Goal: Transaction & Acquisition: Book appointment/travel/reservation

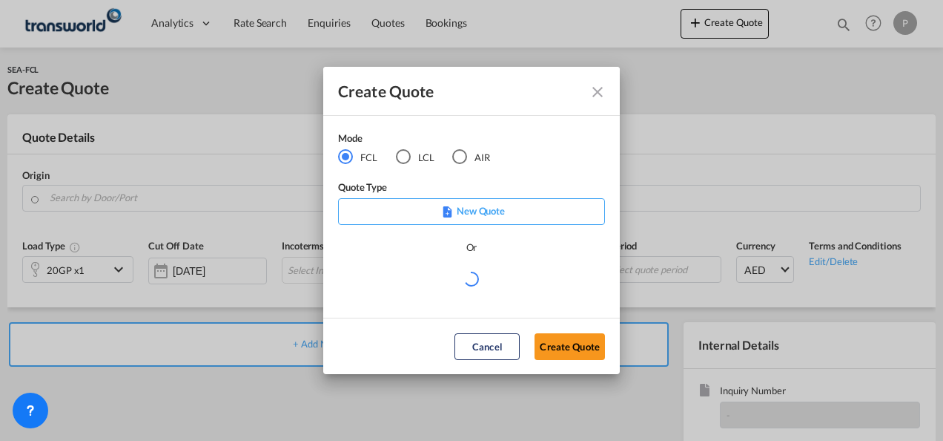
scroll to position [209, 0]
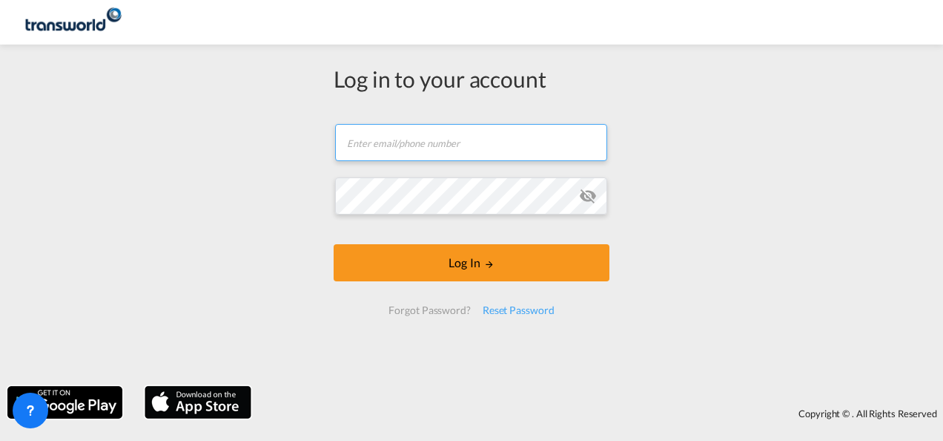
type input "[PERSON_NAME][EMAIL_ADDRESS][DOMAIN_NAME]"
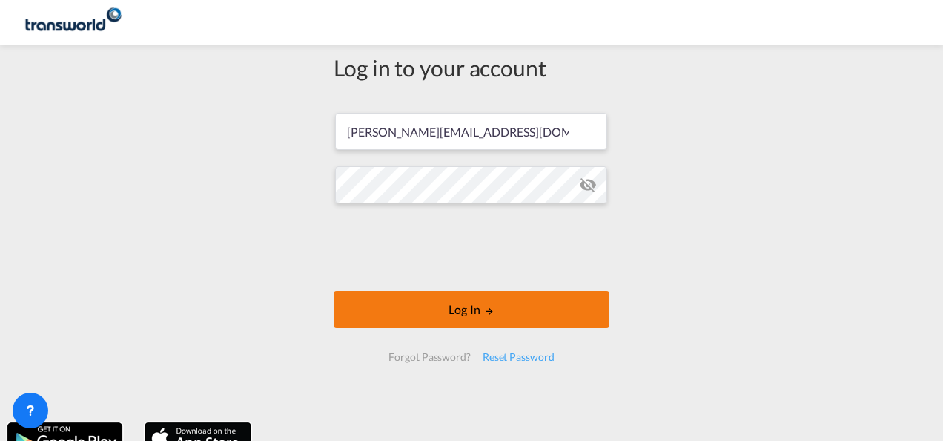
click at [470, 307] on button "Log In" at bounding box center [472, 309] width 276 height 37
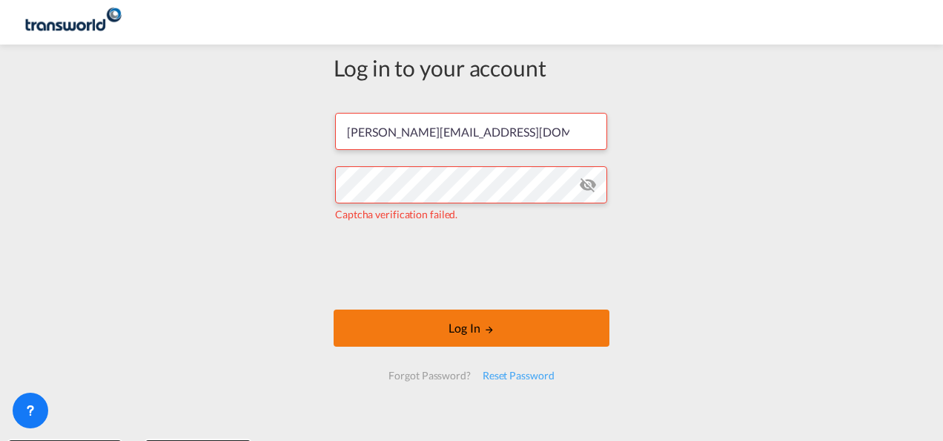
click at [455, 331] on button "Log In" at bounding box center [472, 327] width 276 height 37
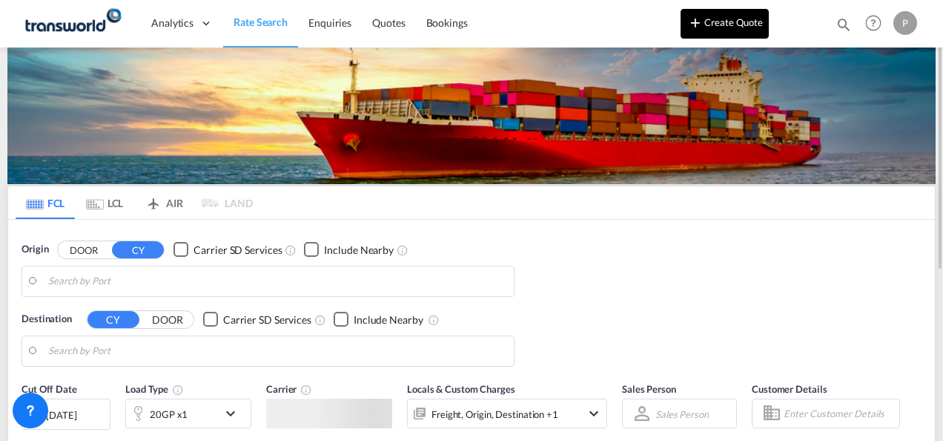
click at [742, 30] on button "Create Quote" at bounding box center [725, 24] width 88 height 30
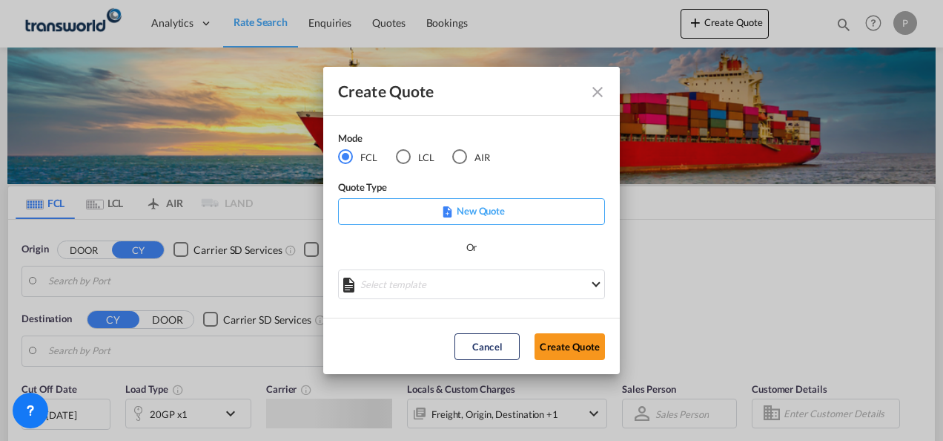
click at [463, 157] on div "AIR" at bounding box center [459, 156] width 15 height 15
click at [578, 339] on button "Create Quote" at bounding box center [570, 346] width 70 height 27
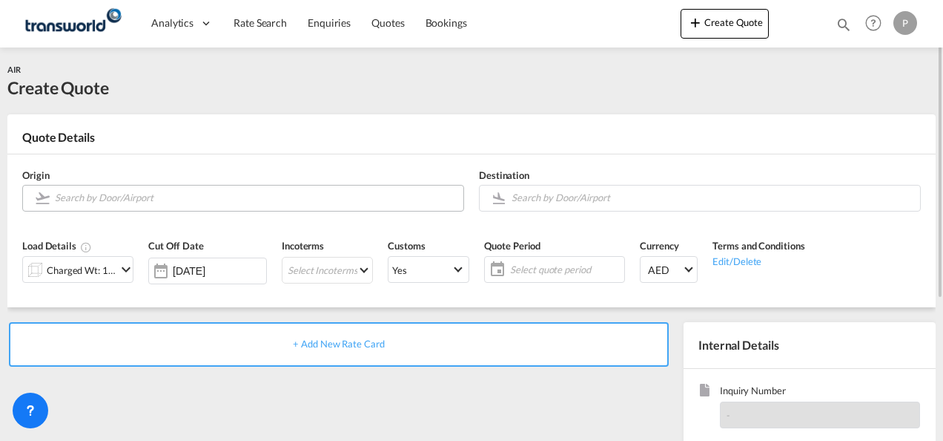
click at [113, 200] on input "Search by Door/Airport" at bounding box center [255, 198] width 401 height 26
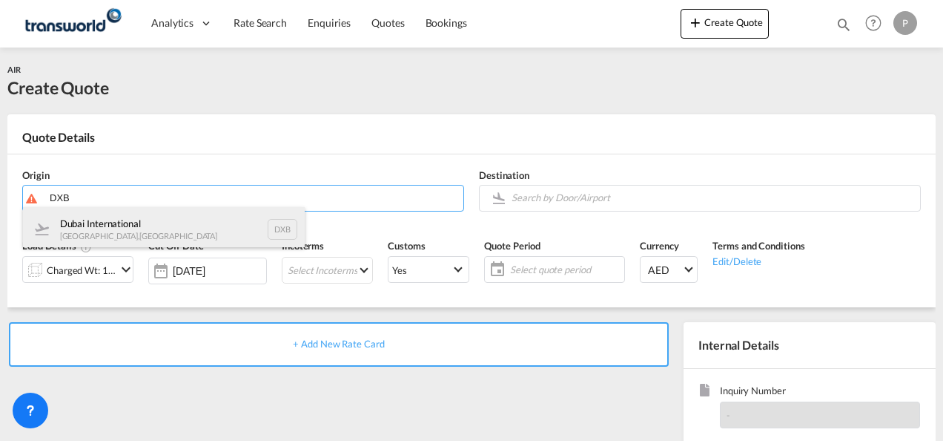
click at [120, 220] on div "Dubai International [GEOGRAPHIC_DATA] , [GEOGRAPHIC_DATA] DXB" at bounding box center [164, 229] width 282 height 44
type input "Dubai International, [GEOGRAPHIC_DATA], DXB"
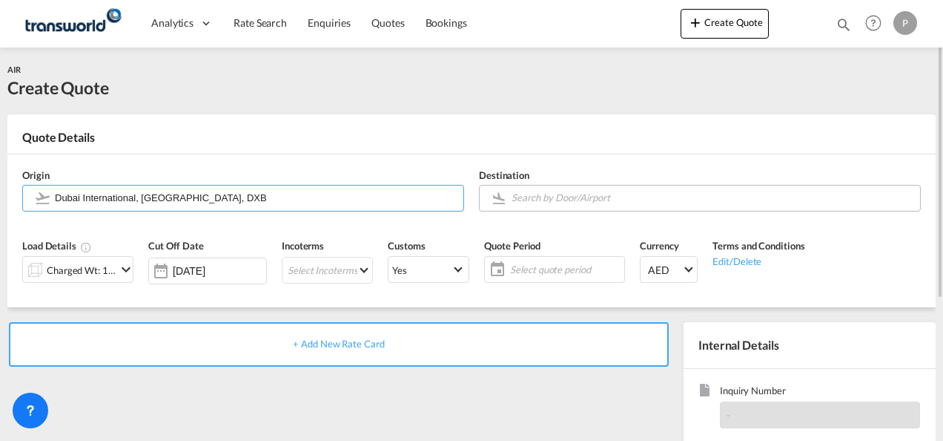
click at [527, 196] on input "Search by Door/Airport" at bounding box center [712, 198] width 401 height 26
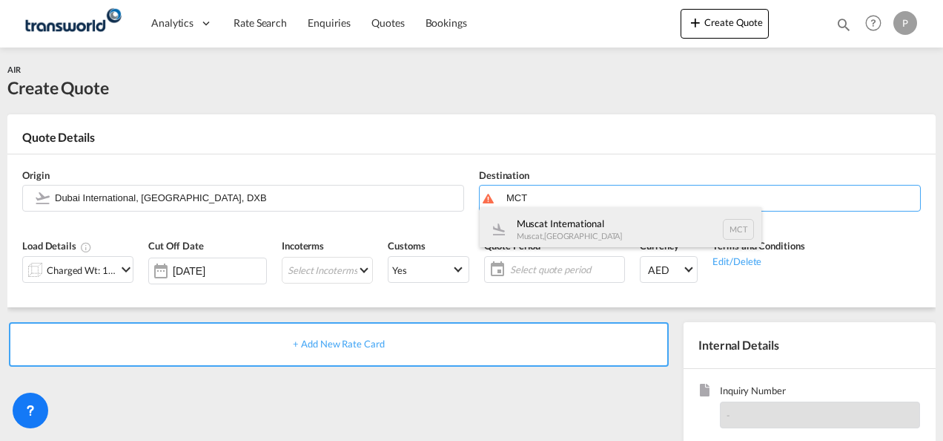
click at [573, 230] on div "Muscat International Muscat , [GEOGRAPHIC_DATA] MCT" at bounding box center [621, 229] width 282 height 44
type input "Muscat International, Muscat, MCT"
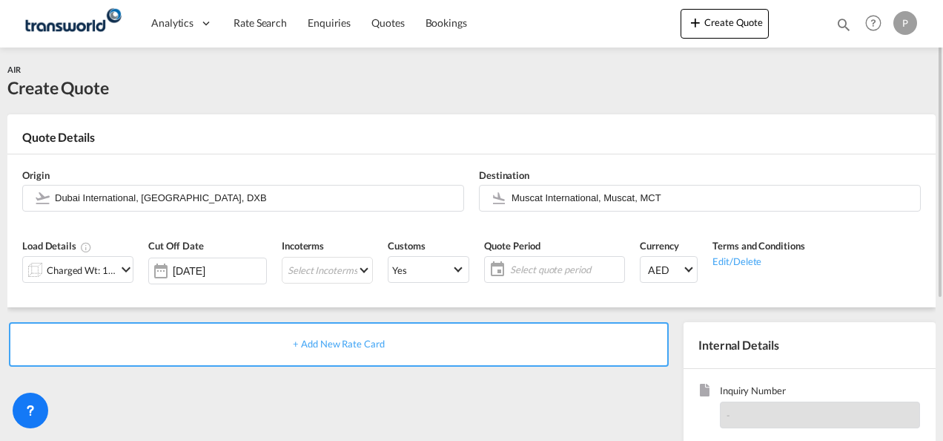
click at [124, 265] on md-icon "icon-chevron-down" at bounding box center [126, 269] width 18 height 18
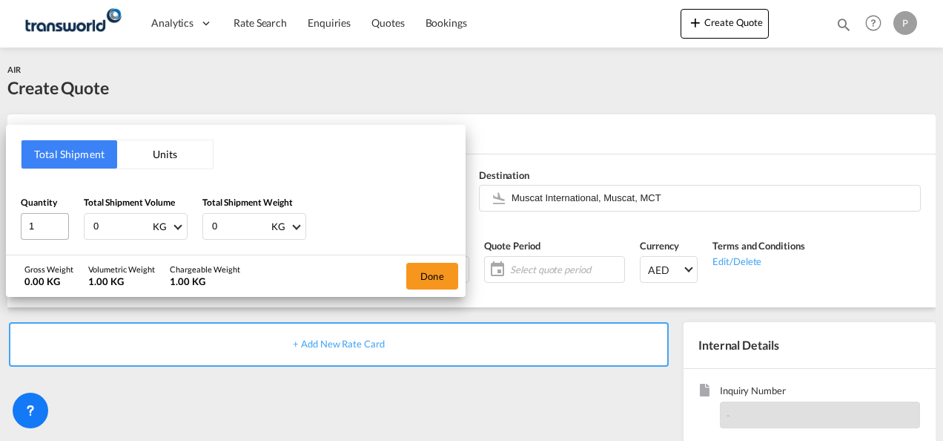
drag, startPoint x: 113, startPoint y: 221, endPoint x: 61, endPoint y: 222, distance: 51.9
click at [61, 222] on div "Quantity 1 Total Shipment Volume 0 KG CBM CFT KG LB Total Shipment Weight 0 KG …" at bounding box center [236, 217] width 430 height 44
type input "77"
type input "39"
click at [433, 274] on button "Done" at bounding box center [432, 276] width 52 height 27
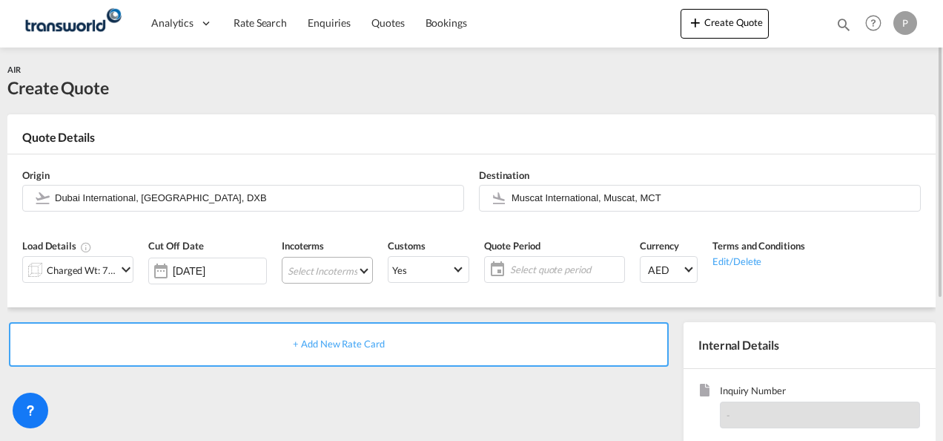
click at [329, 270] on md-select "Select Incoterms DDP - export Delivery Duty Paid DAP - export Delivered at Plac…" at bounding box center [327, 270] width 91 height 27
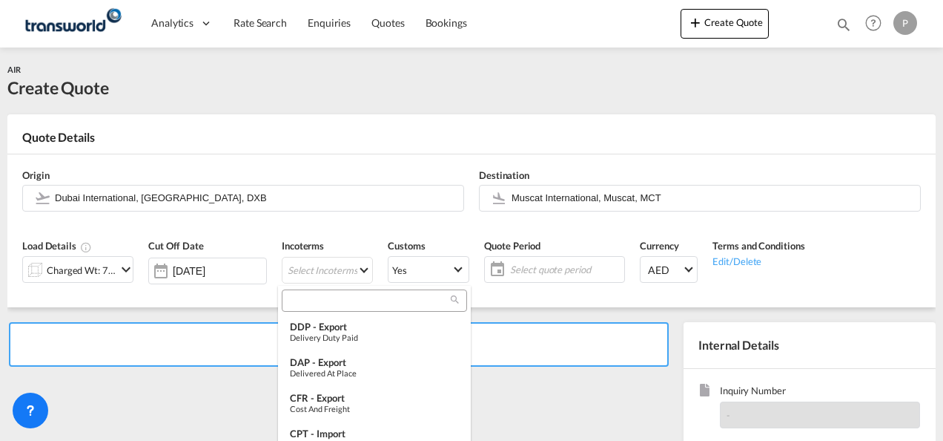
click at [326, 297] on input "search" at bounding box center [368, 300] width 165 height 13
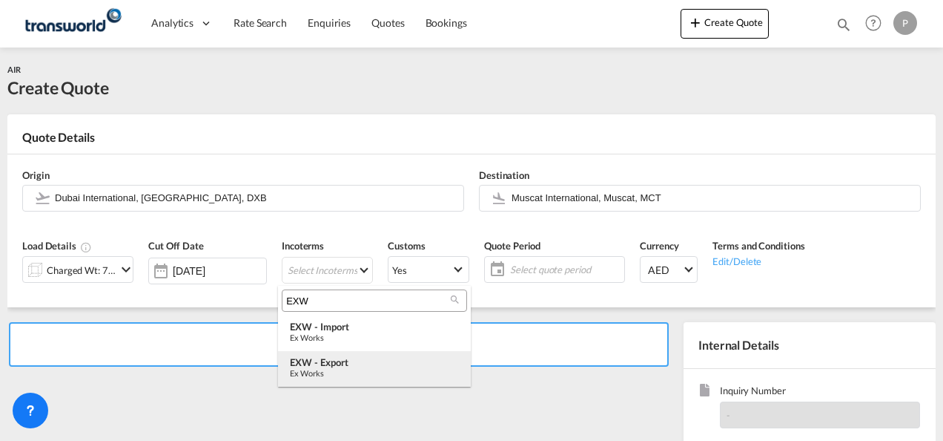
type input "EXW"
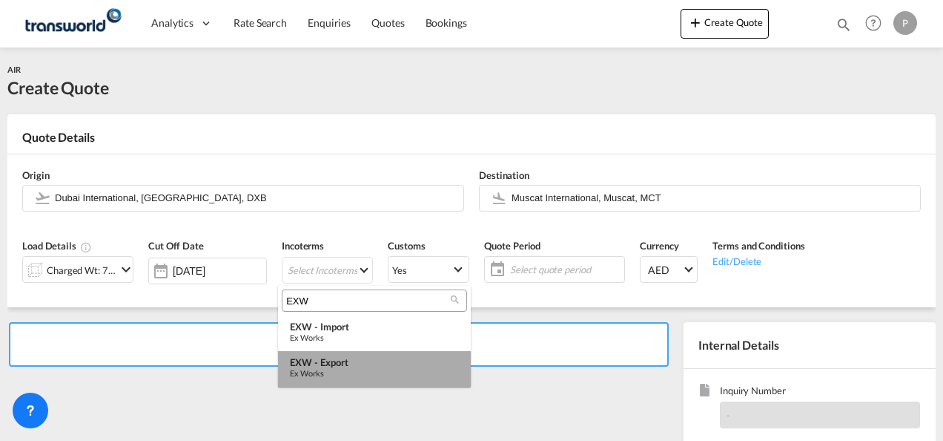
click at [334, 363] on div "EXW - export" at bounding box center [374, 362] width 169 height 12
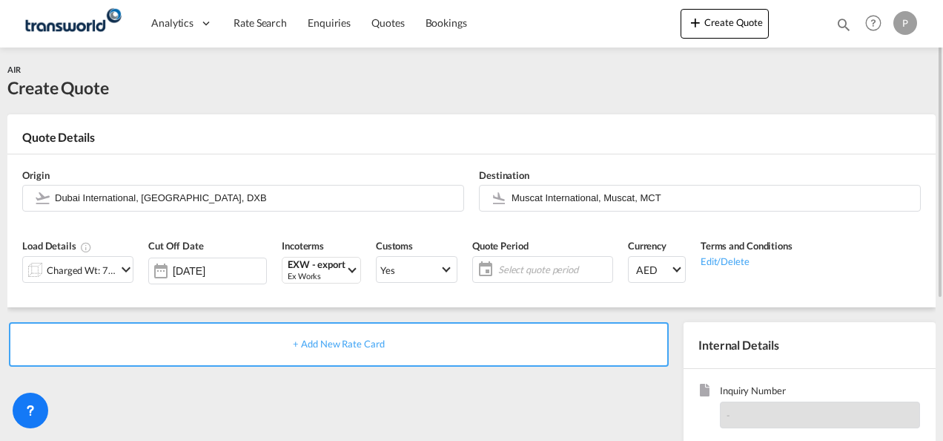
click at [550, 268] on span "Select quote period" at bounding box center [553, 269] width 111 height 13
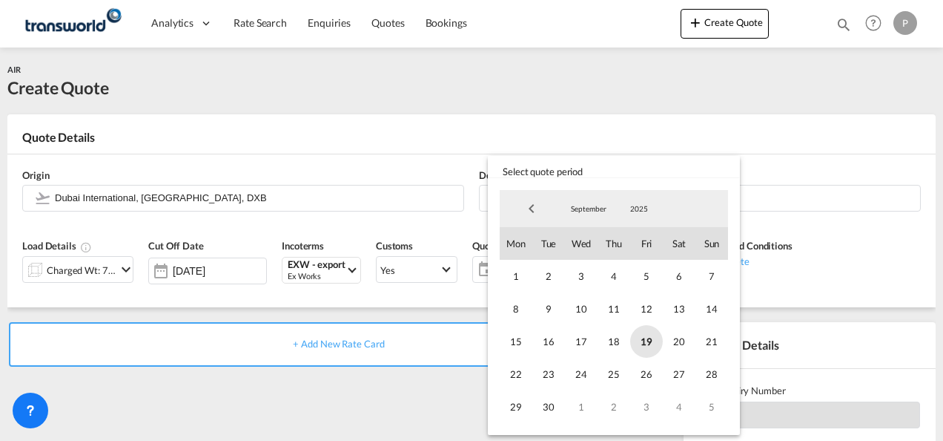
click at [646, 345] on span "19" at bounding box center [646, 341] width 33 height 33
click at [549, 406] on span "30" at bounding box center [548, 406] width 33 height 33
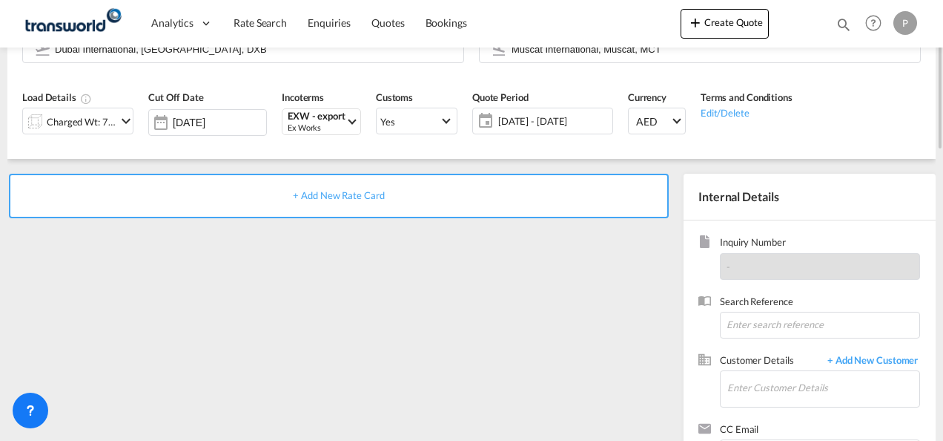
scroll to position [209, 0]
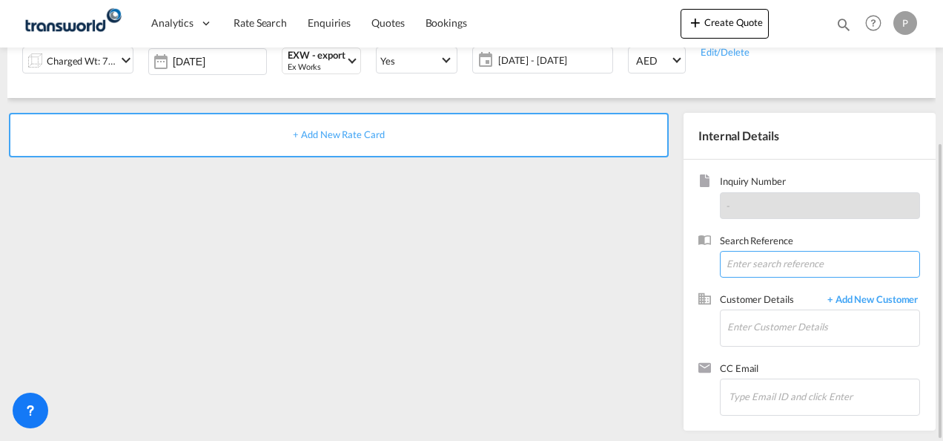
click at [785, 261] on input at bounding box center [820, 264] width 200 height 27
click at [743, 263] on input at bounding box center [820, 264] width 200 height 27
paste input "14170075585"
type input "14170075585"
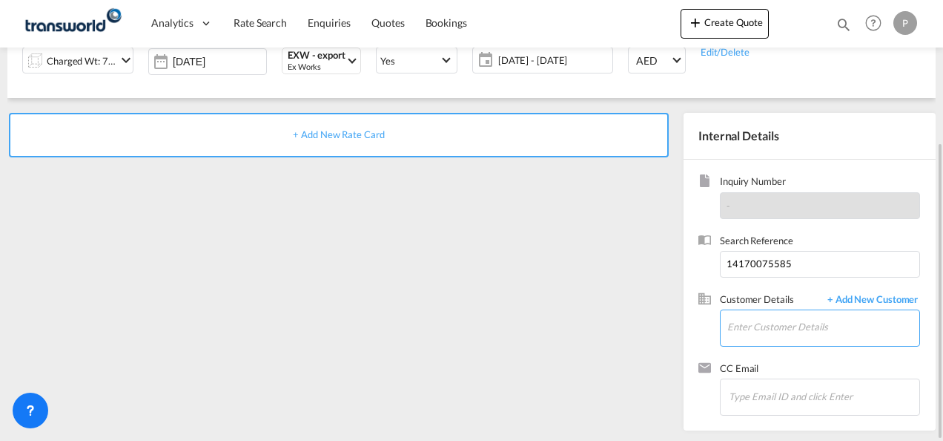
click at [758, 331] on input "Enter Customer Details" at bounding box center [824, 326] width 192 height 33
type input "H"
click at [782, 323] on input "Enter Customer Details" at bounding box center [824, 326] width 192 height 33
type input "I"
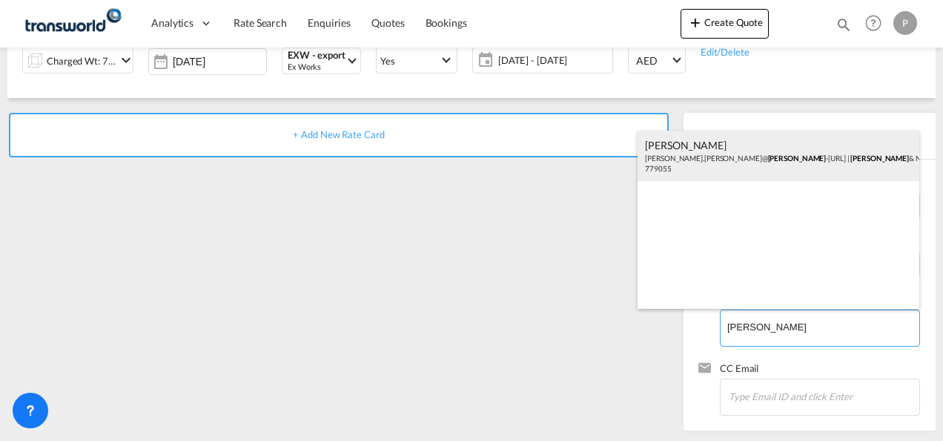
click at [736, 151] on div "[PERSON_NAME] [PERSON_NAME].[PERSON_NAME]@ [PERSON_NAME].com | [PERSON_NAME] & …" at bounding box center [779, 156] width 282 height 50
type input "[PERSON_NAME] & NEPHEW [PERSON_NAME], [PERSON_NAME][EMAIL_ADDRESS][PERSON_NAME]…"
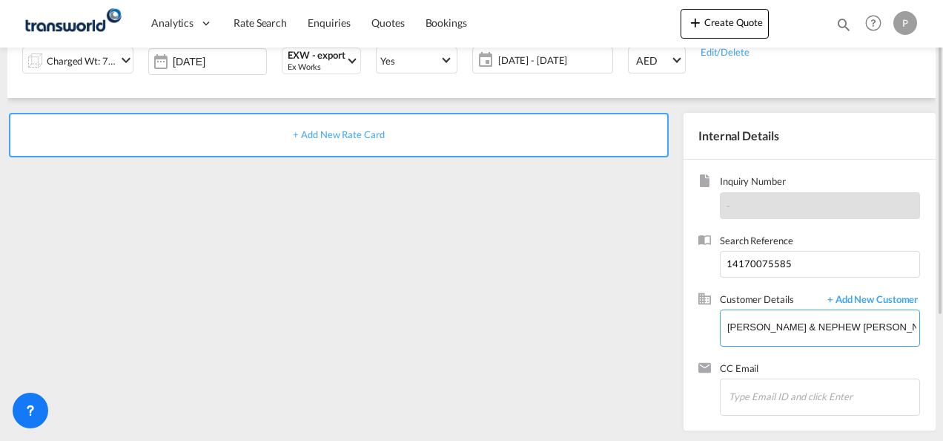
scroll to position [61, 0]
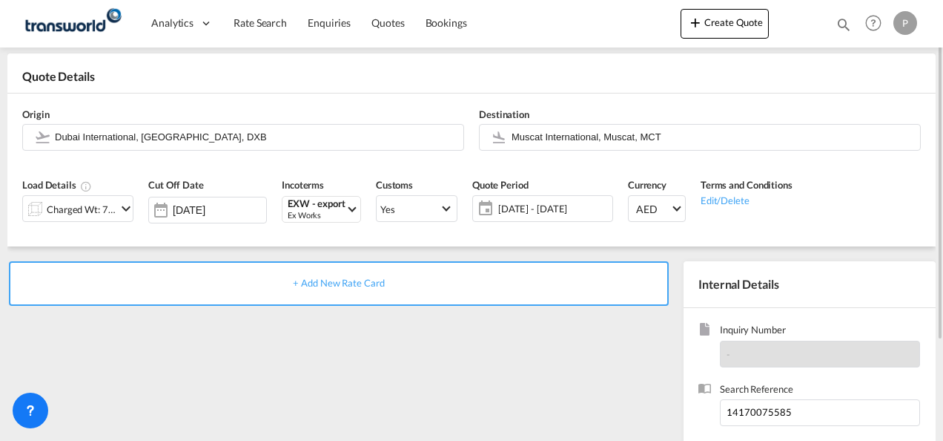
click at [346, 280] on span "+ Add New Rate Card" at bounding box center [338, 283] width 91 height 12
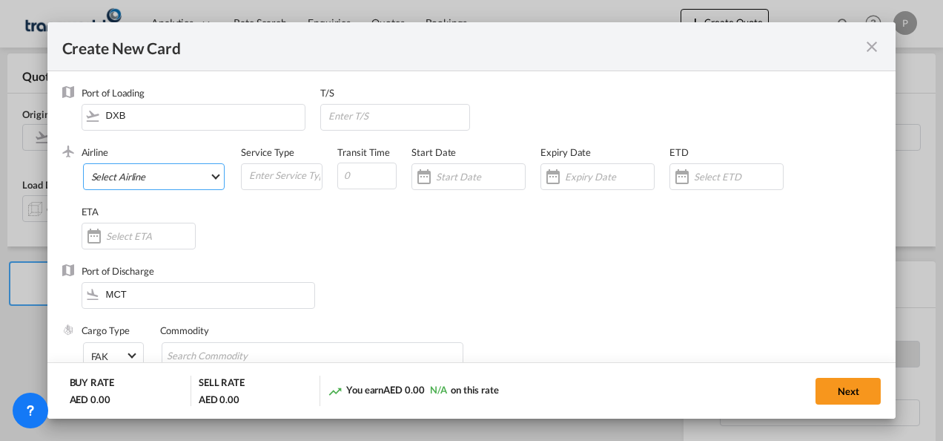
click at [135, 175] on md-select "Select Airline AIR EXPRESS S.A. (1166- / -) CMA CGM Air Cargo (1140-2C / -) DDW…" at bounding box center [154, 176] width 142 height 27
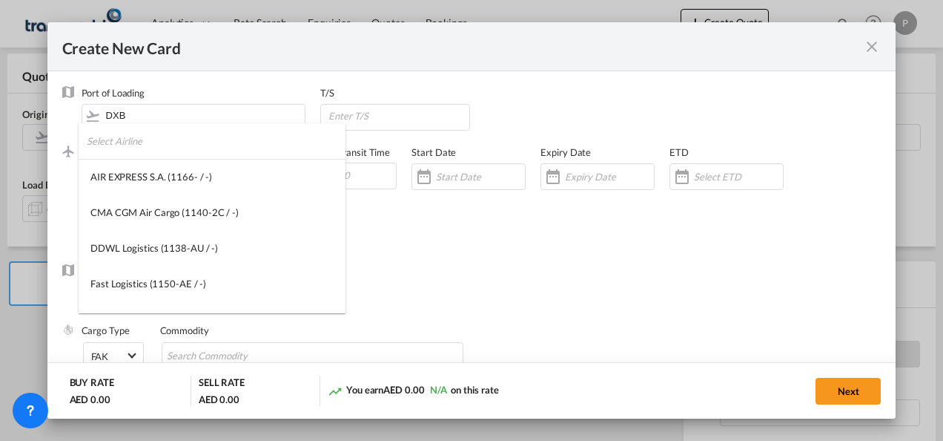
click at [148, 150] on input "search" at bounding box center [216, 141] width 259 height 36
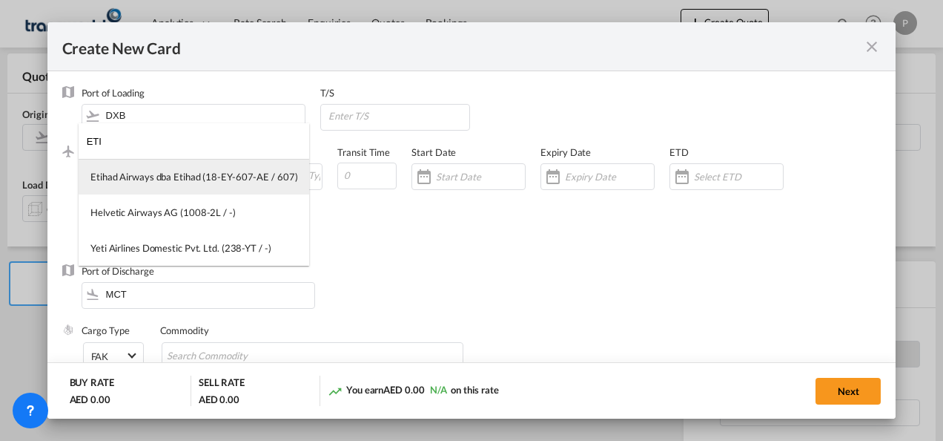
type input "ETI"
click at [156, 184] on md-option "Etihad Airways dba Etihad (18-EY-607-AE / 607)" at bounding box center [194, 177] width 231 height 36
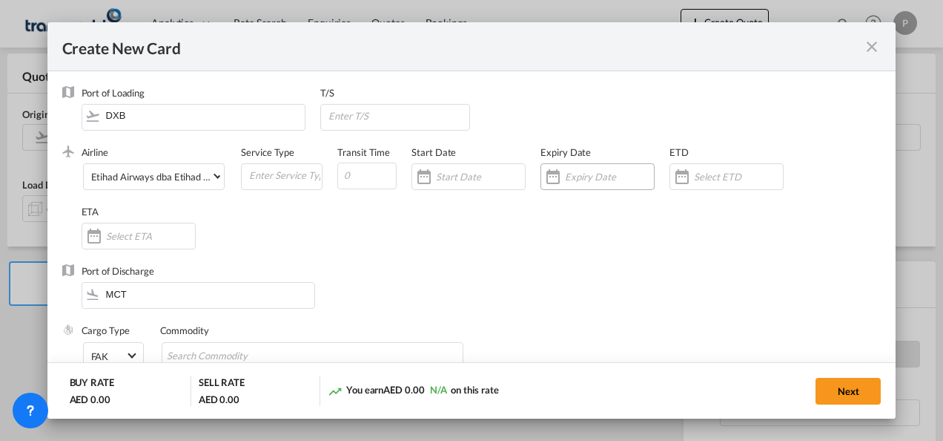
click at [581, 177] on input "Create New Card ..." at bounding box center [609, 177] width 89 height 12
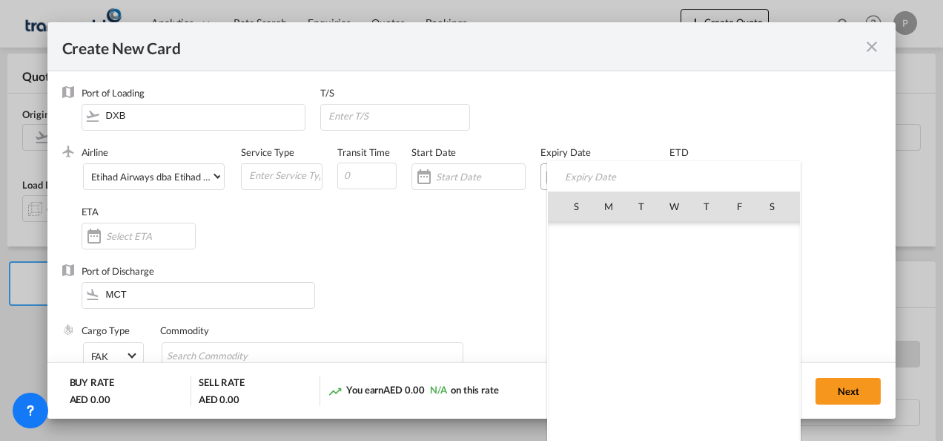
scroll to position [343537, 0]
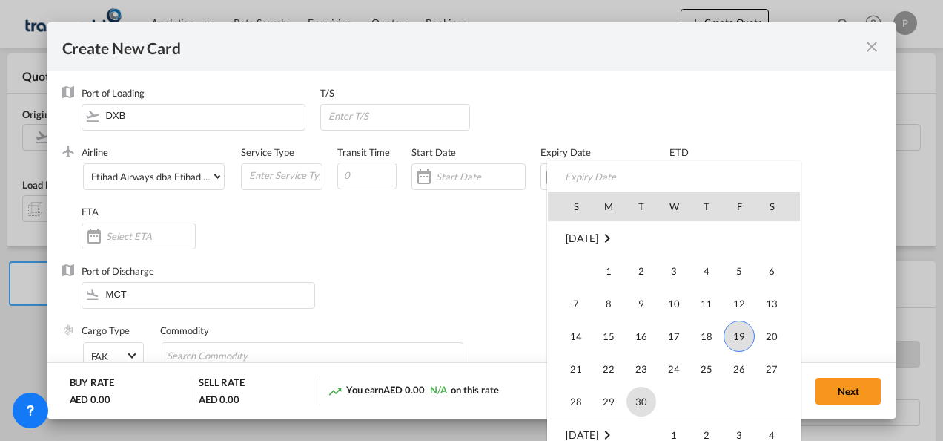
click at [640, 398] on span "30" at bounding box center [642, 401] width 30 height 30
type input "[DATE]"
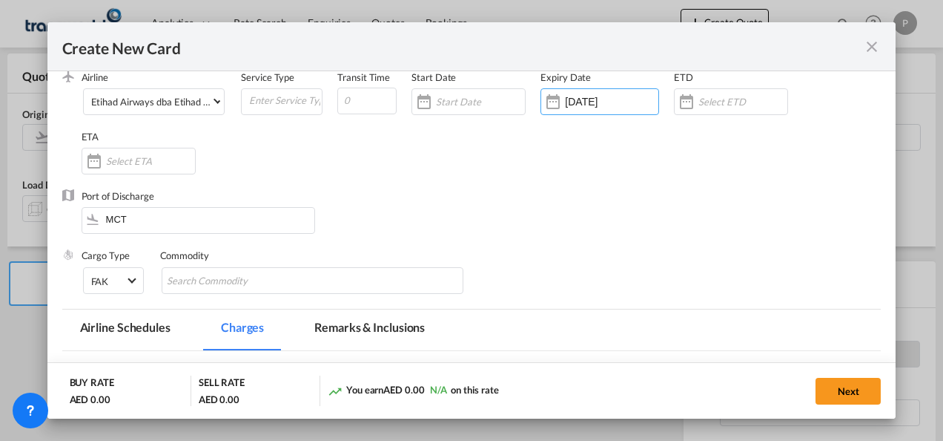
scroll to position [148, 0]
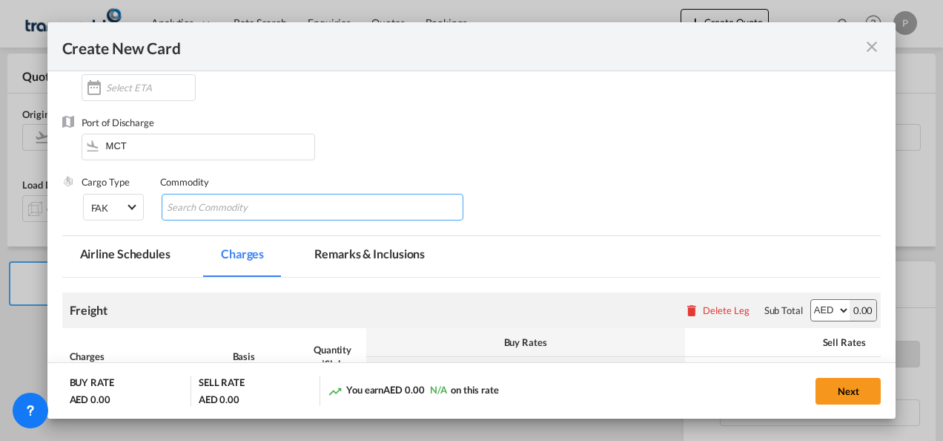
click at [250, 211] on input "Chips input." at bounding box center [235, 208] width 136 height 24
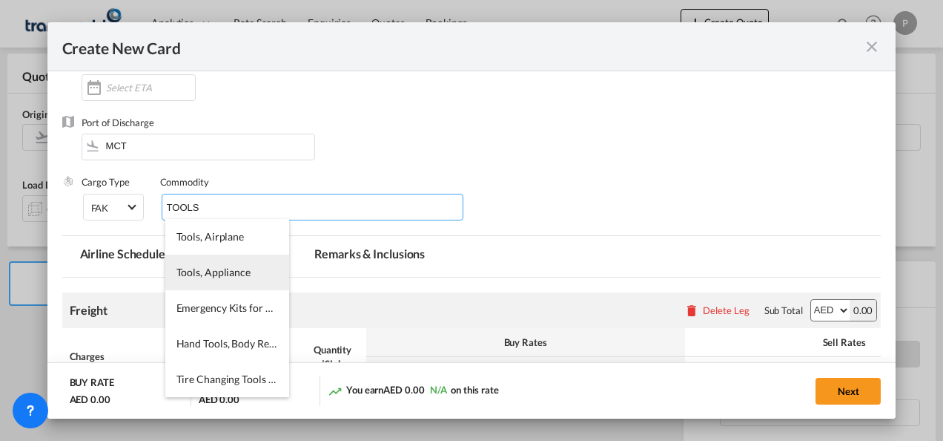
type input "TOOLS"
click at [225, 275] on span "Tools, Appliance" at bounding box center [214, 272] width 74 height 13
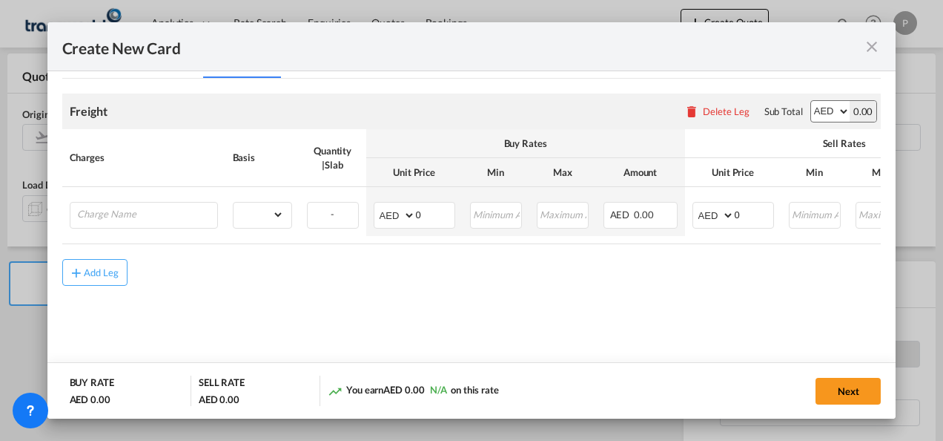
scroll to position [352, 0]
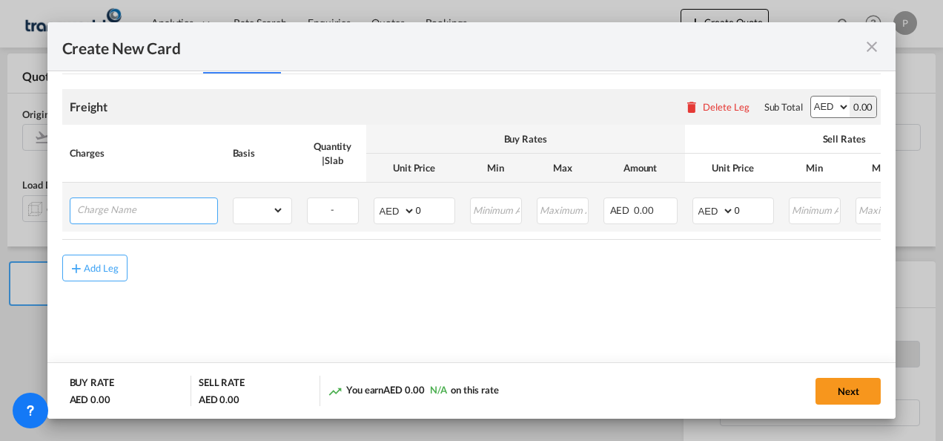
click at [145, 206] on input "Charge Name" at bounding box center [147, 209] width 140 height 22
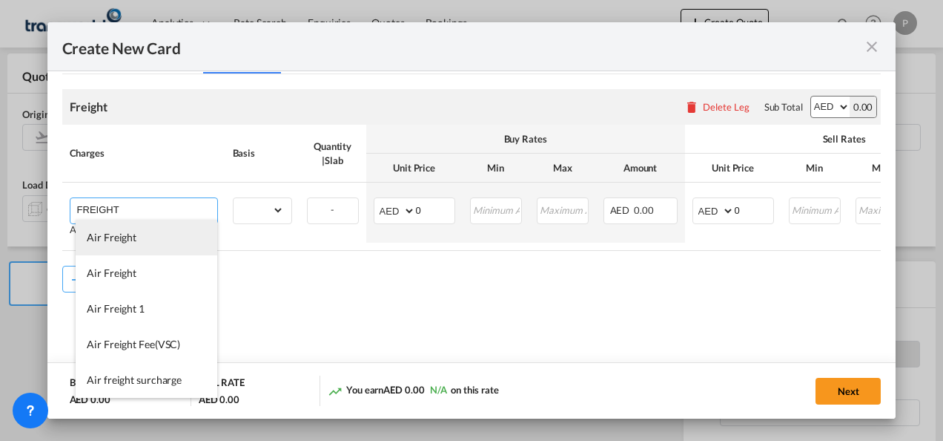
click at [146, 238] on li "Air Freight" at bounding box center [147, 238] width 142 height 36
type input "Air Freight"
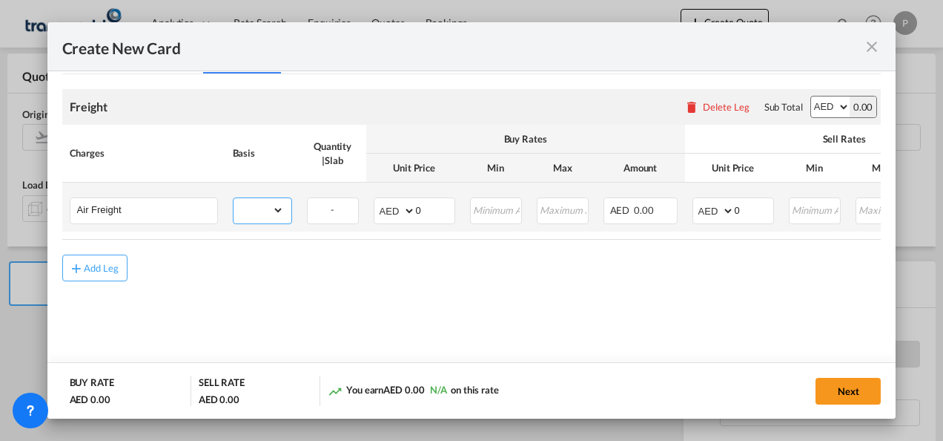
click at [277, 205] on select "gross_weight volumetric_weight per_shipment per_bl per_km % on air freight per_…" at bounding box center [259, 210] width 50 height 24
select select "per_shipment"
click at [234, 198] on select "gross_weight volumetric_weight per_shipment per_bl per_km % on air freight per_…" at bounding box center [259, 210] width 50 height 24
click at [436, 211] on input "0" at bounding box center [435, 209] width 39 height 22
type input "600"
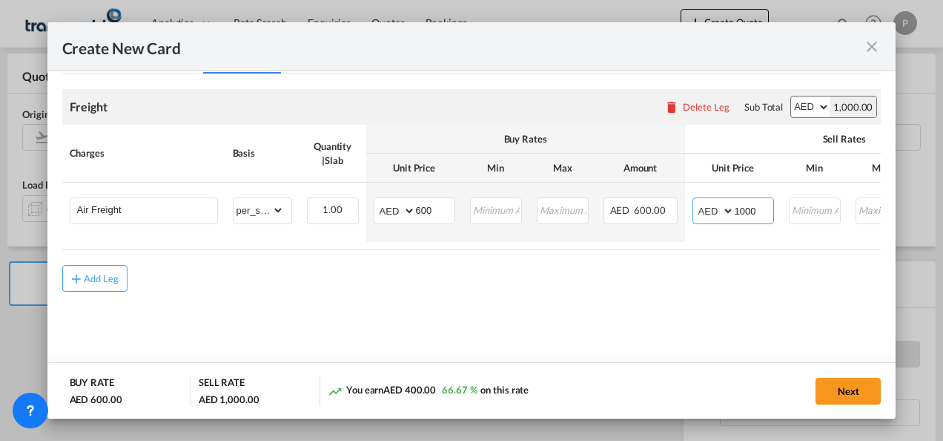
type input "1000"
click at [840, 389] on button "Next" at bounding box center [848, 390] width 65 height 27
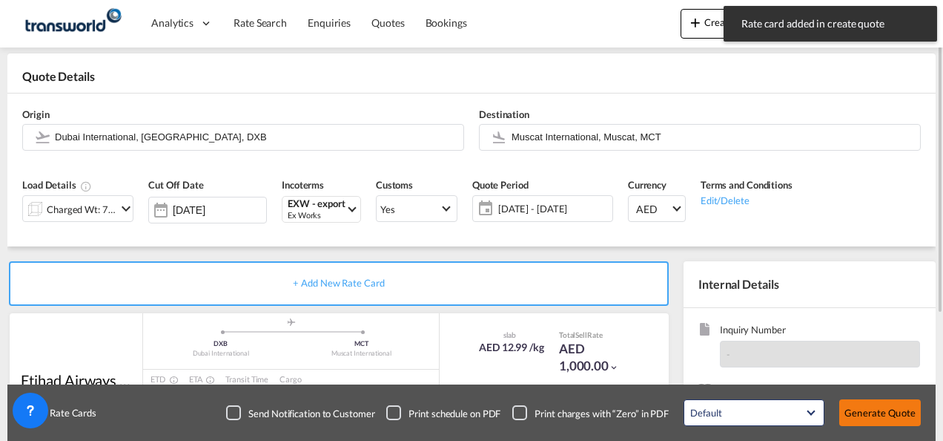
click at [894, 414] on button "Generate Quote" at bounding box center [881, 412] width 82 height 27
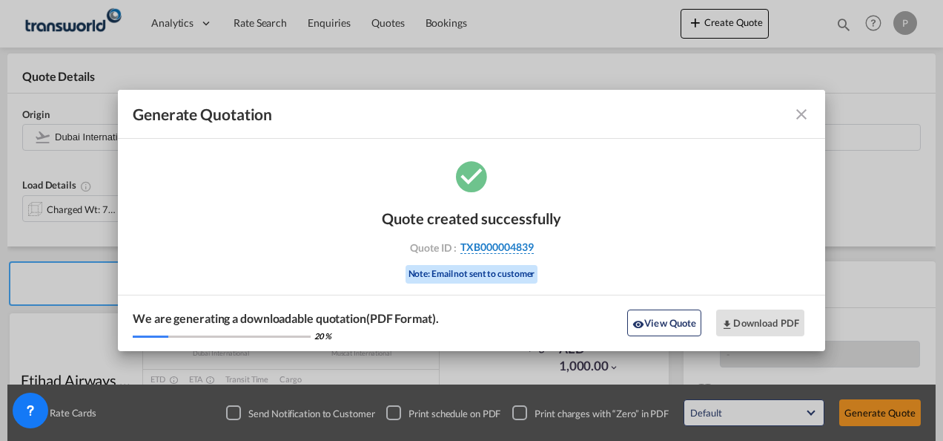
click at [492, 245] on span "TXB000004839" at bounding box center [497, 246] width 73 height 13
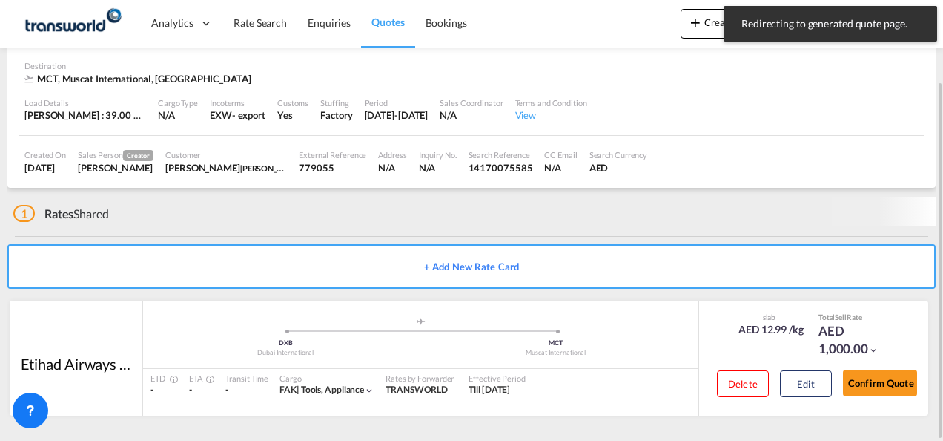
scroll to position [90, 0]
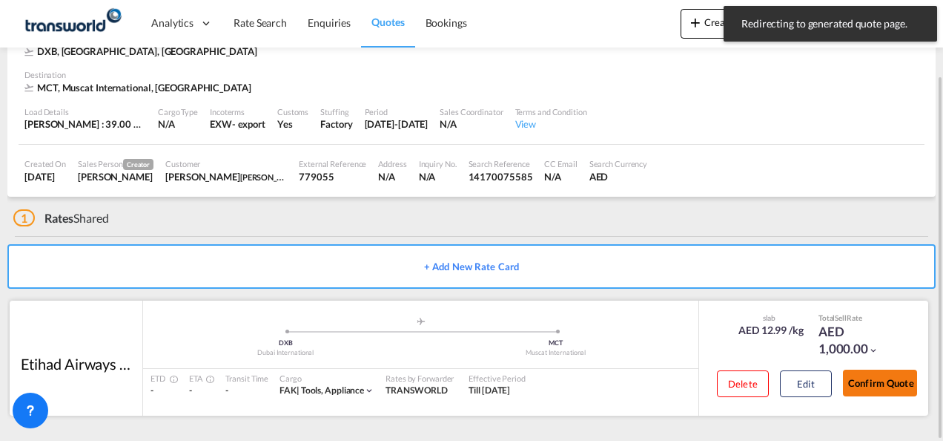
click at [888, 383] on button "Confirm Quote" at bounding box center [880, 382] width 74 height 27
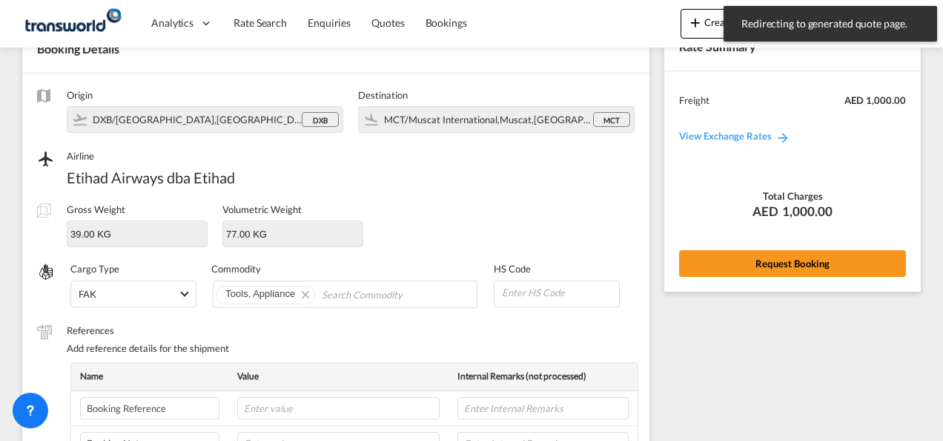
scroll to position [550, 0]
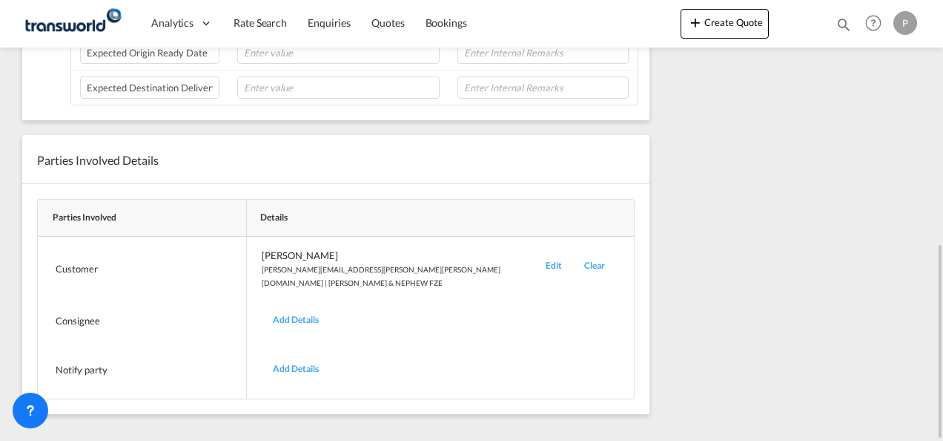
click at [535, 255] on div "Edit" at bounding box center [554, 268] width 39 height 41
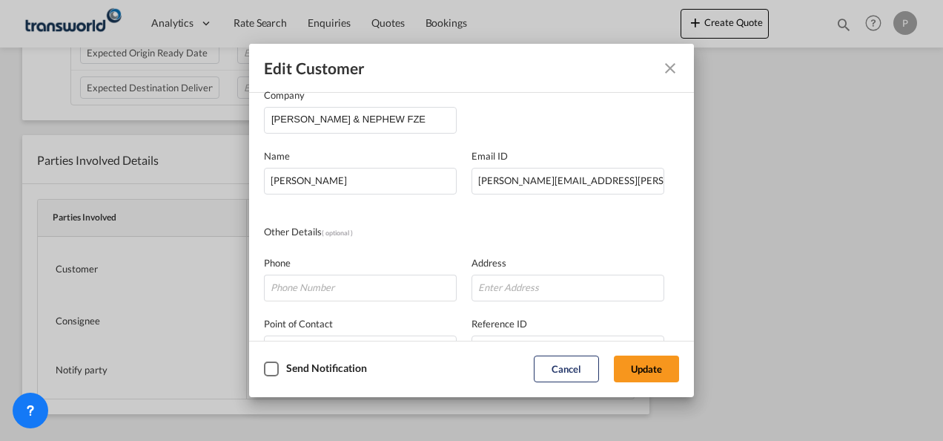
scroll to position [0, 0]
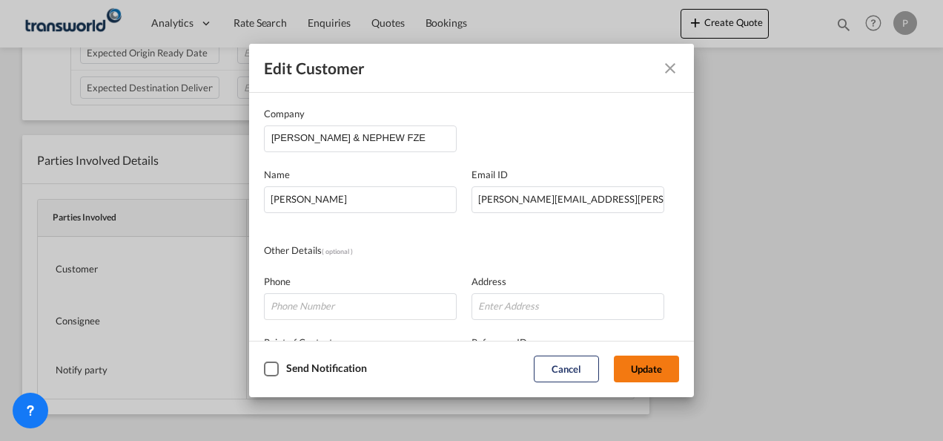
click at [646, 363] on button "Update" at bounding box center [646, 368] width 65 height 27
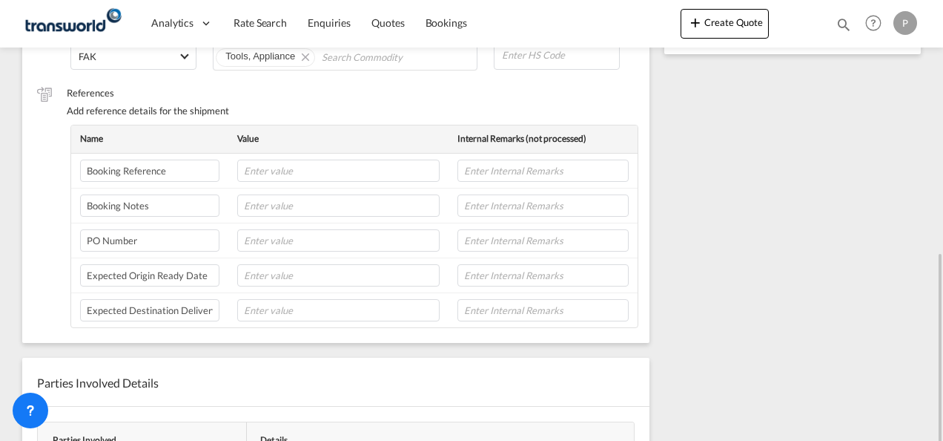
scroll to position [254, 0]
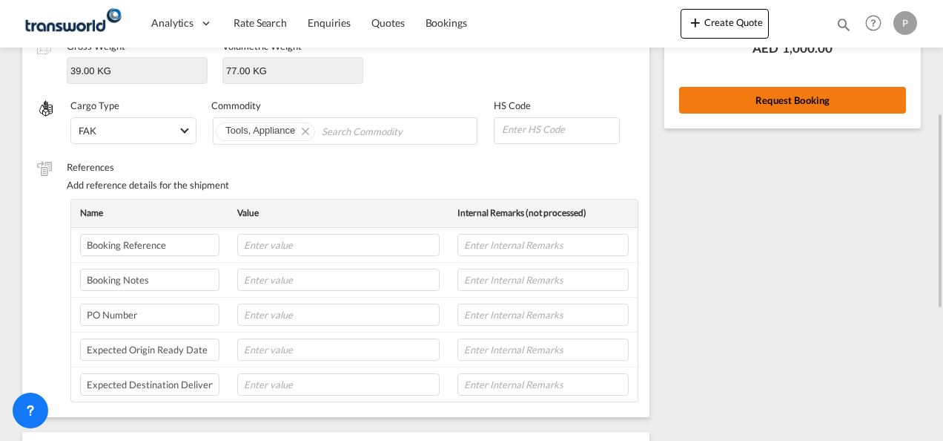
click at [791, 99] on button "Request Booking" at bounding box center [792, 100] width 227 height 27
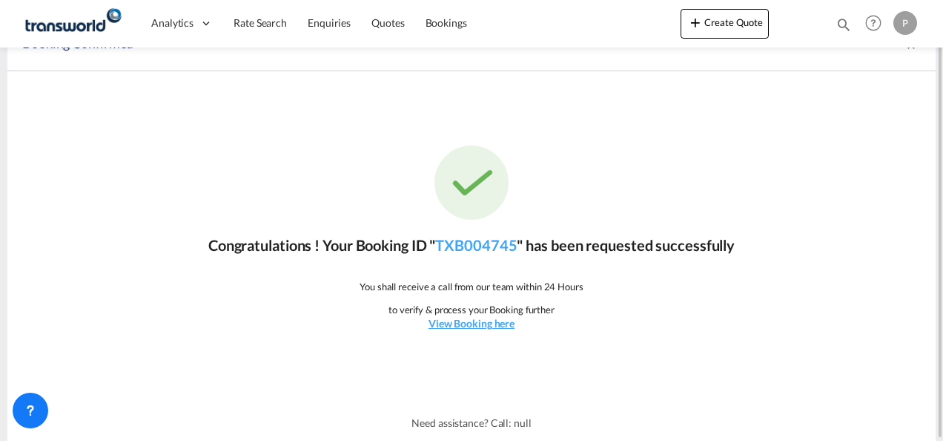
scroll to position [27, 0]
click at [491, 245] on link "TXB004745" at bounding box center [476, 246] width 82 height 18
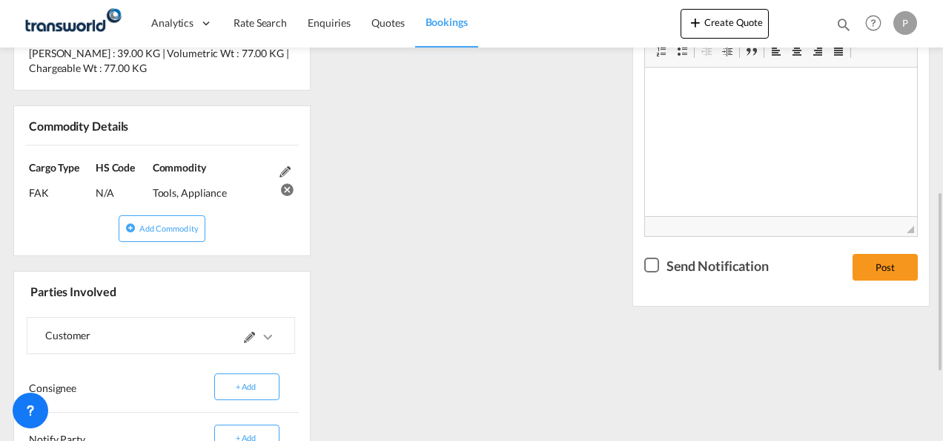
click at [532, 255] on div "References Inquiry No. N/A Quotation No. TXB000004839 Search Reference 14170075…" at bounding box center [471, 182] width 929 height 781
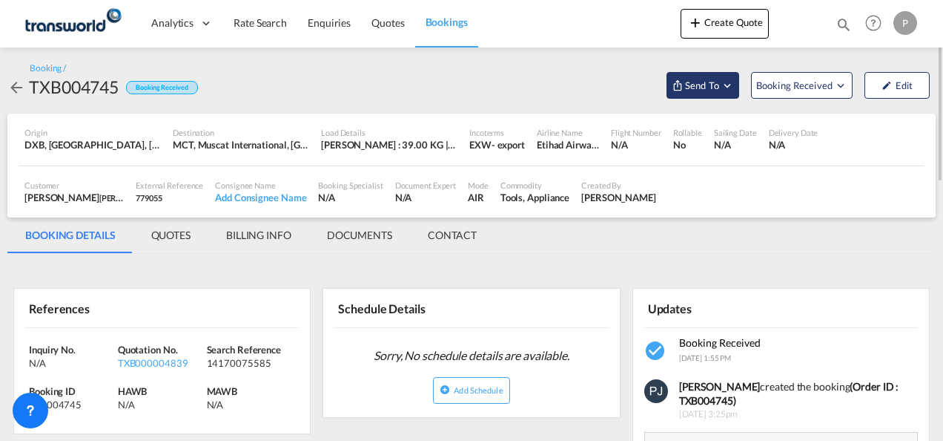
click at [731, 85] on md-icon "Open demo menu" at bounding box center [727, 85] width 13 height 13
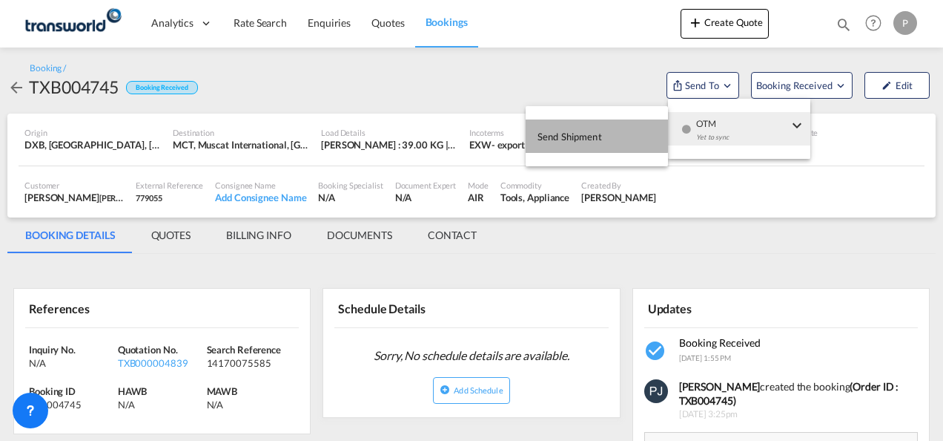
click at [589, 133] on span "Send Shipment" at bounding box center [570, 137] width 65 height 24
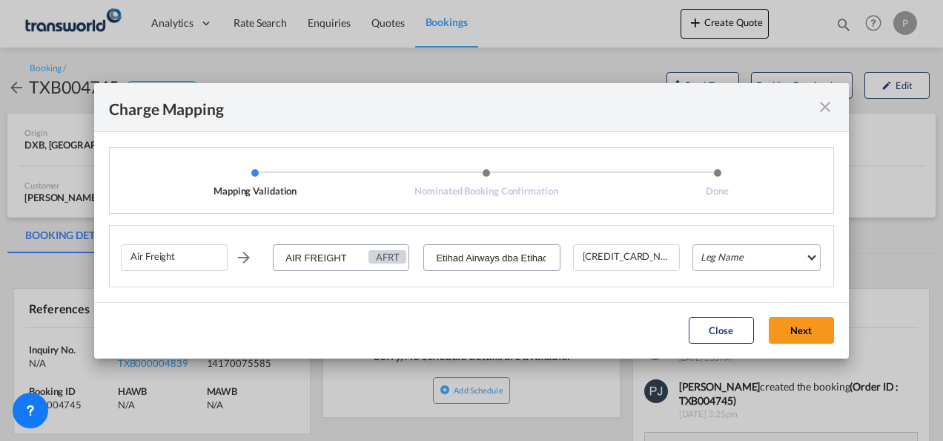
click at [755, 259] on md-select "Leg Name HANDLING ORIGIN HANDLING DESTINATION OTHERS TL PICK UP CUSTOMS ORIGIN …" at bounding box center [757, 257] width 128 height 27
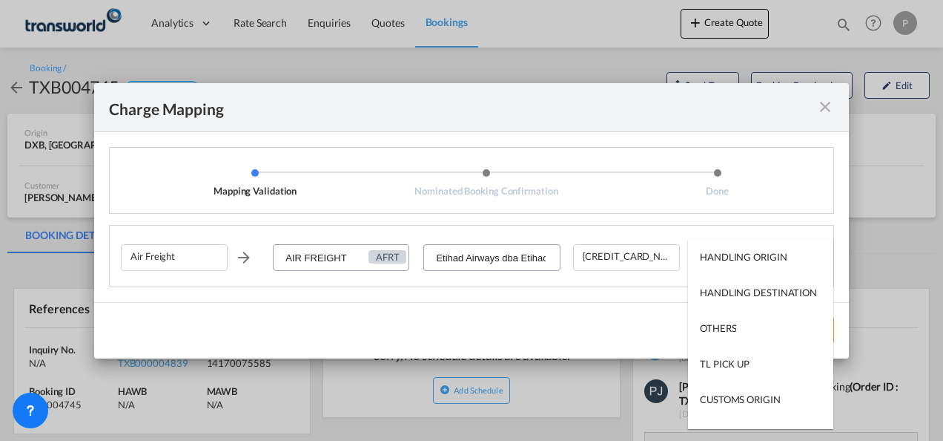
type md-option "HANDLING ORIGIN"
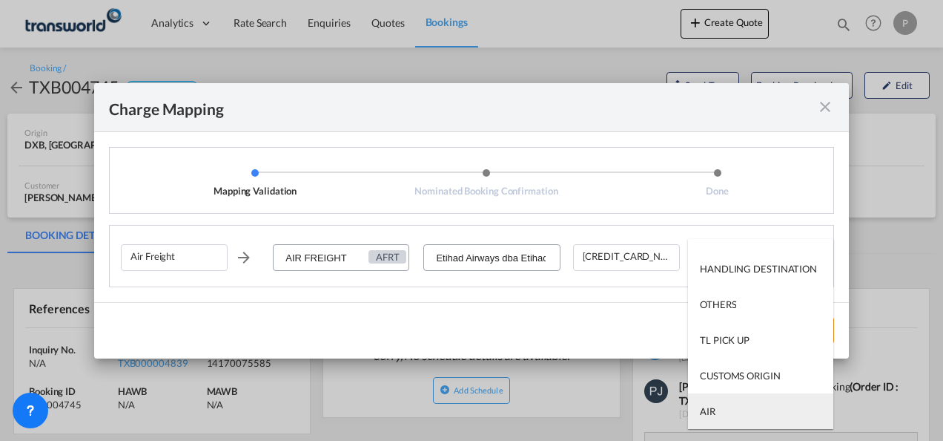
type md-option "AIR"
click at [745, 416] on md-option "AIR" at bounding box center [760, 411] width 145 height 36
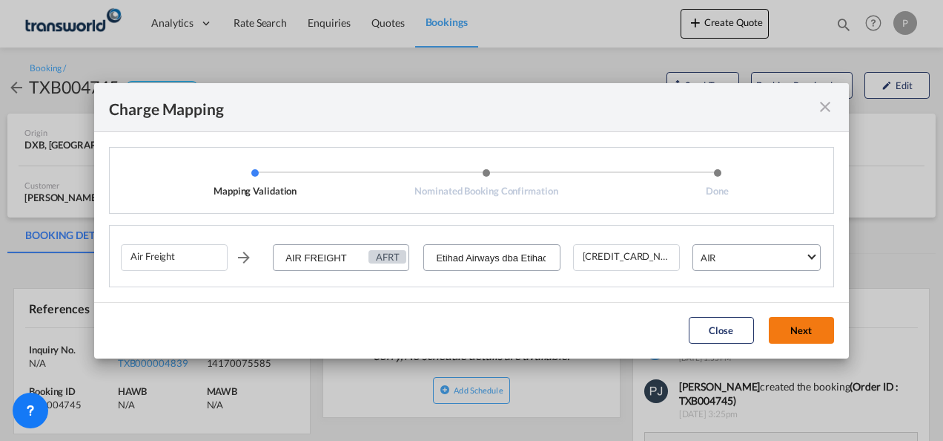
click at [805, 328] on button "Next" at bounding box center [801, 330] width 65 height 27
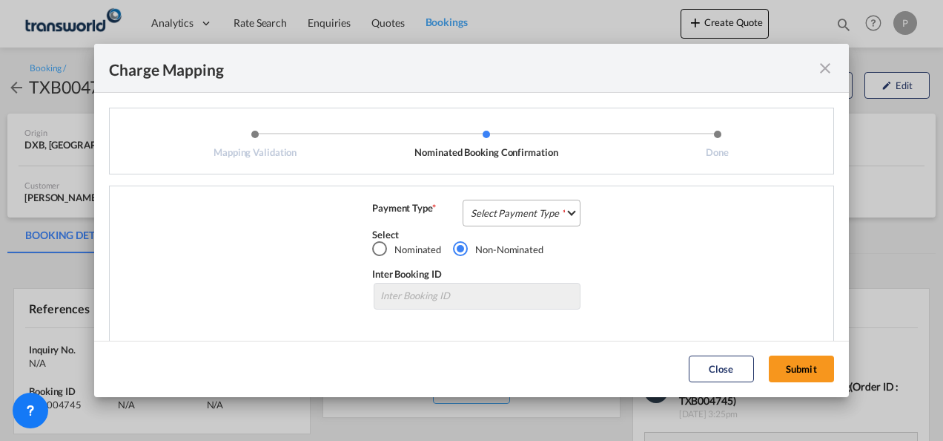
click at [505, 213] on md-select "Select Payment Type COLLECT PREPAID" at bounding box center [522, 212] width 118 height 27
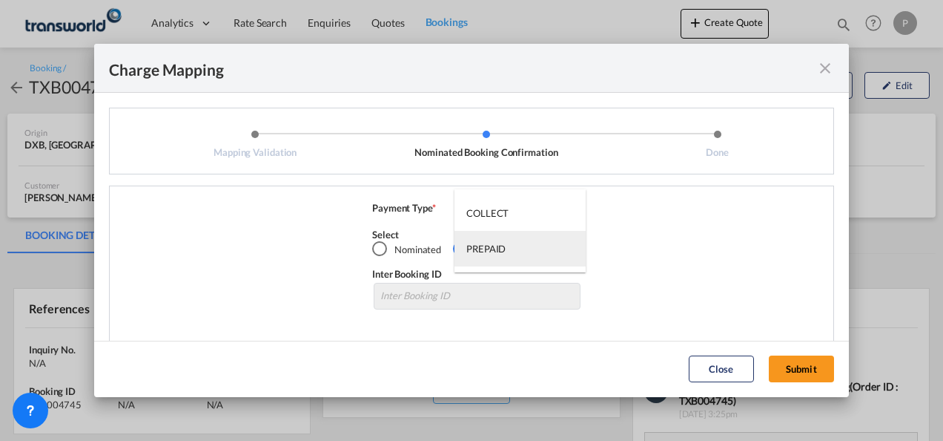
click at [501, 248] on div "PREPAID" at bounding box center [485, 248] width 39 height 13
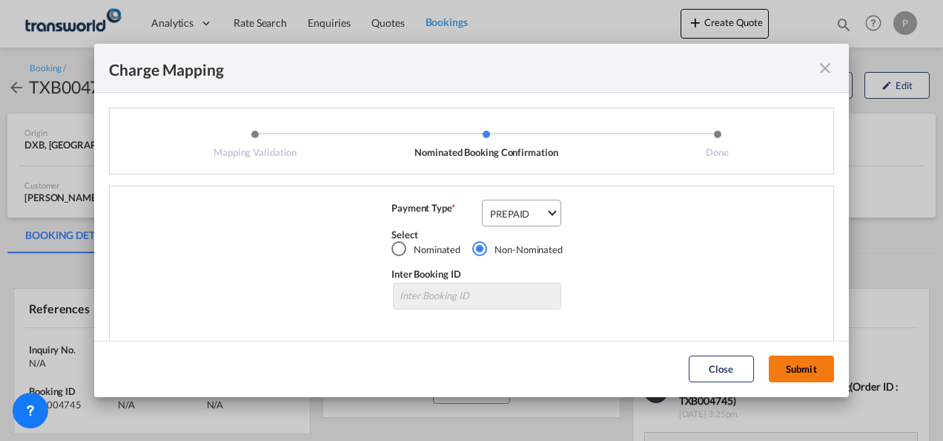
click at [805, 368] on button "Submit" at bounding box center [801, 368] width 65 height 27
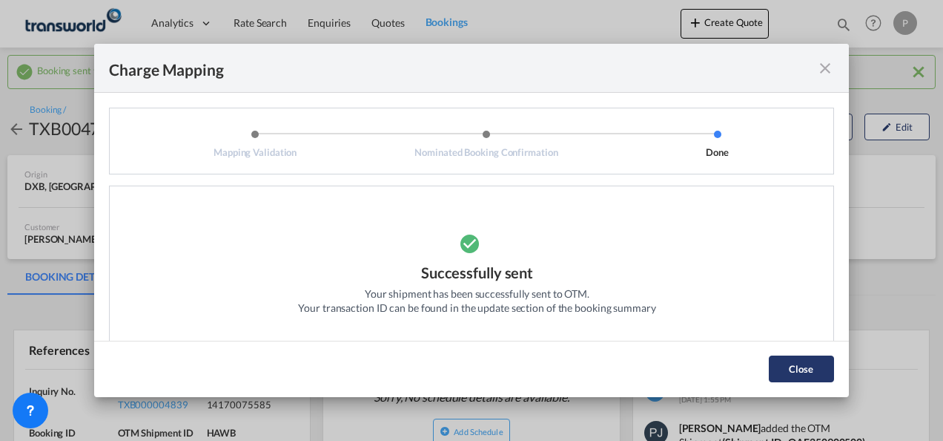
click at [791, 369] on button "Close" at bounding box center [801, 368] width 65 height 27
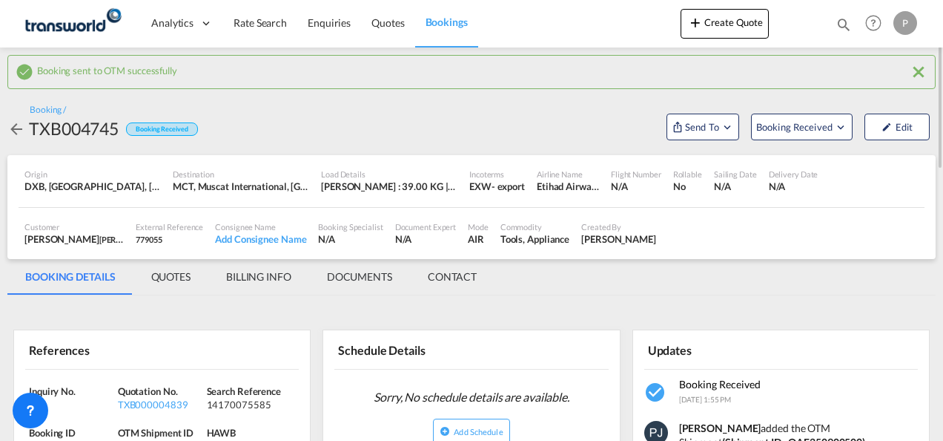
scroll to position [148, 0]
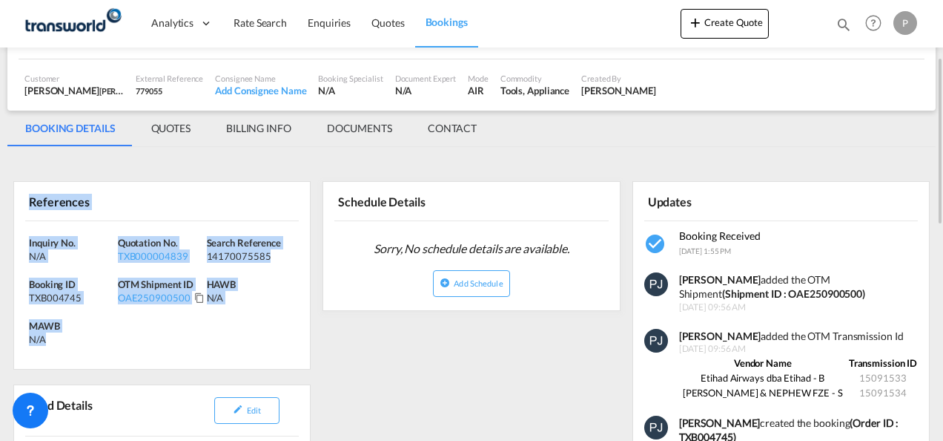
drag, startPoint x: 31, startPoint y: 203, endPoint x: 505, endPoint y: 331, distance: 490.8
click at [94, 335] on div "References Inquiry No. N/A Quotation No. TXB000004839 Search Reference 14170075…" at bounding box center [161, 275] width 297 height 188
copy div "References Inquiry No. N/A Quotation No. TXB000004839 Search Reference 14170075…"
